Goal: Navigation & Orientation: Find specific page/section

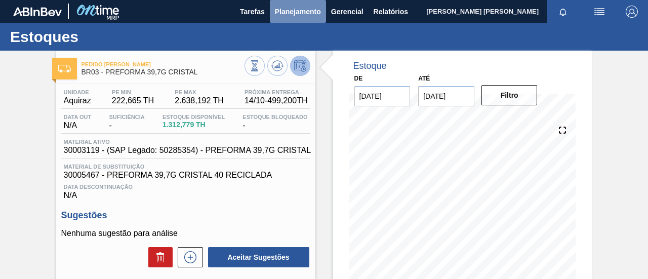
click at [315, 17] on span "Planejamento" at bounding box center [298, 12] width 46 height 12
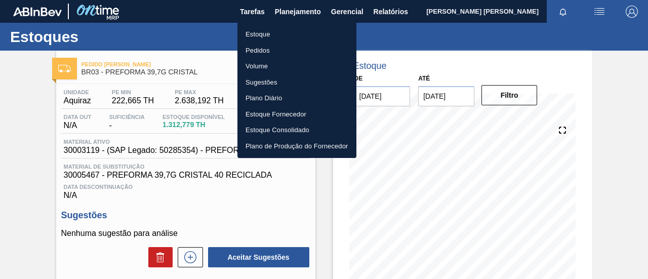
click at [263, 34] on li "Estoque" at bounding box center [297, 34] width 119 height 16
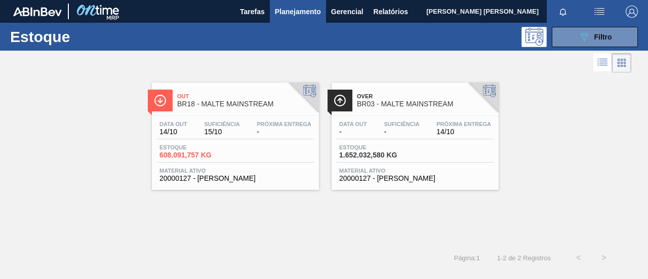
click at [451, 148] on div "Estoque 1.652.032,580 KG" at bounding box center [415, 153] width 157 height 18
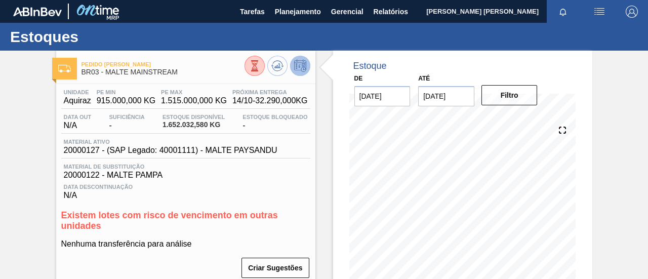
click at [252, 187] on span "Data Descontinuação" at bounding box center [186, 187] width 244 height 6
